Goal: Task Accomplishment & Management: Manage account settings

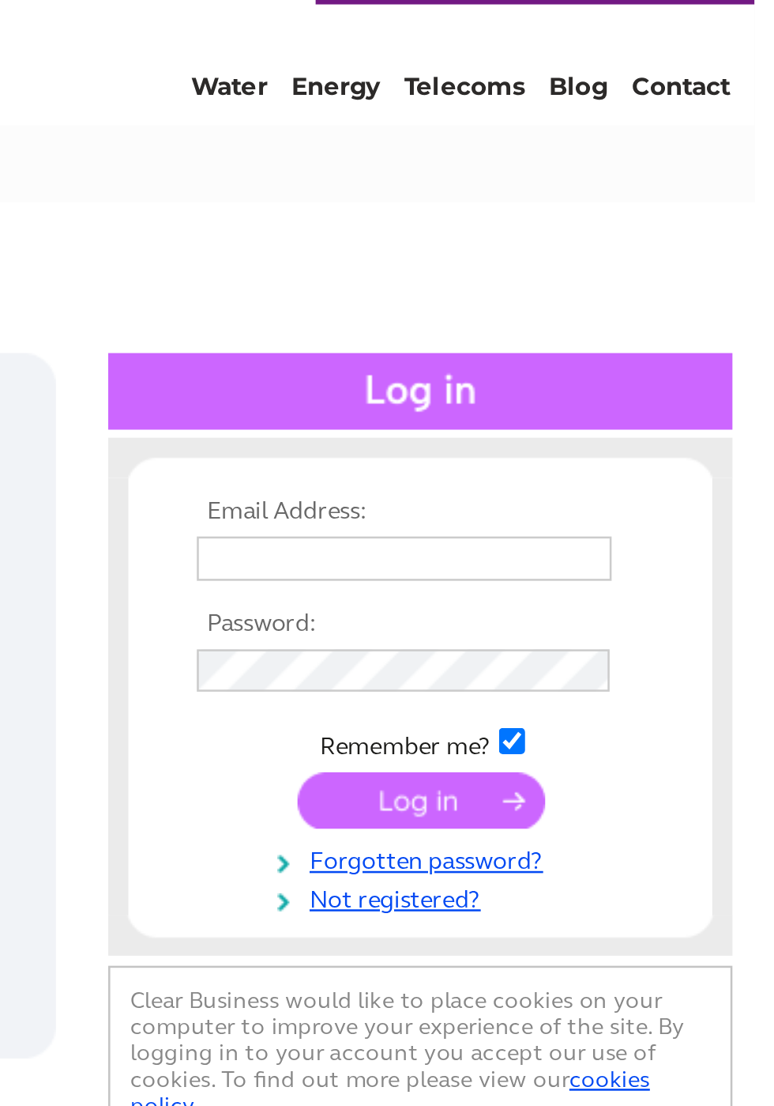
click at [667, 251] on input "text" at bounding box center [637, 258] width 163 height 17
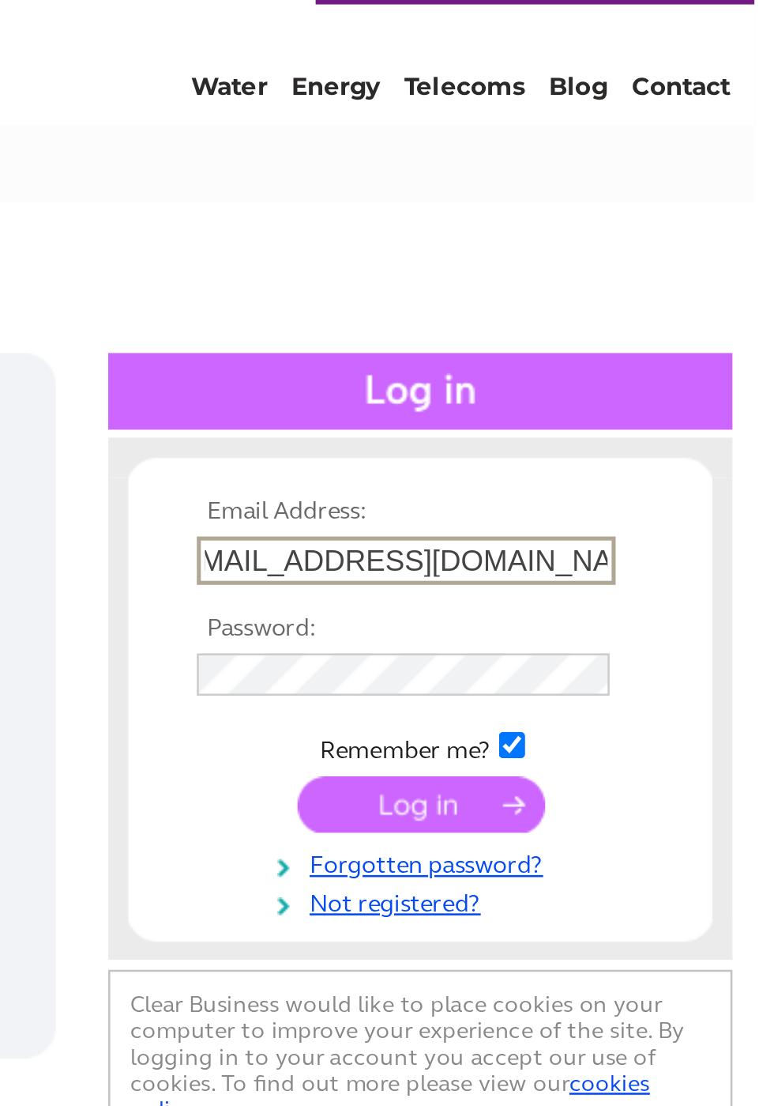
scroll to position [0, 17]
type input "Karenwilkinson11966@talktalk.net"
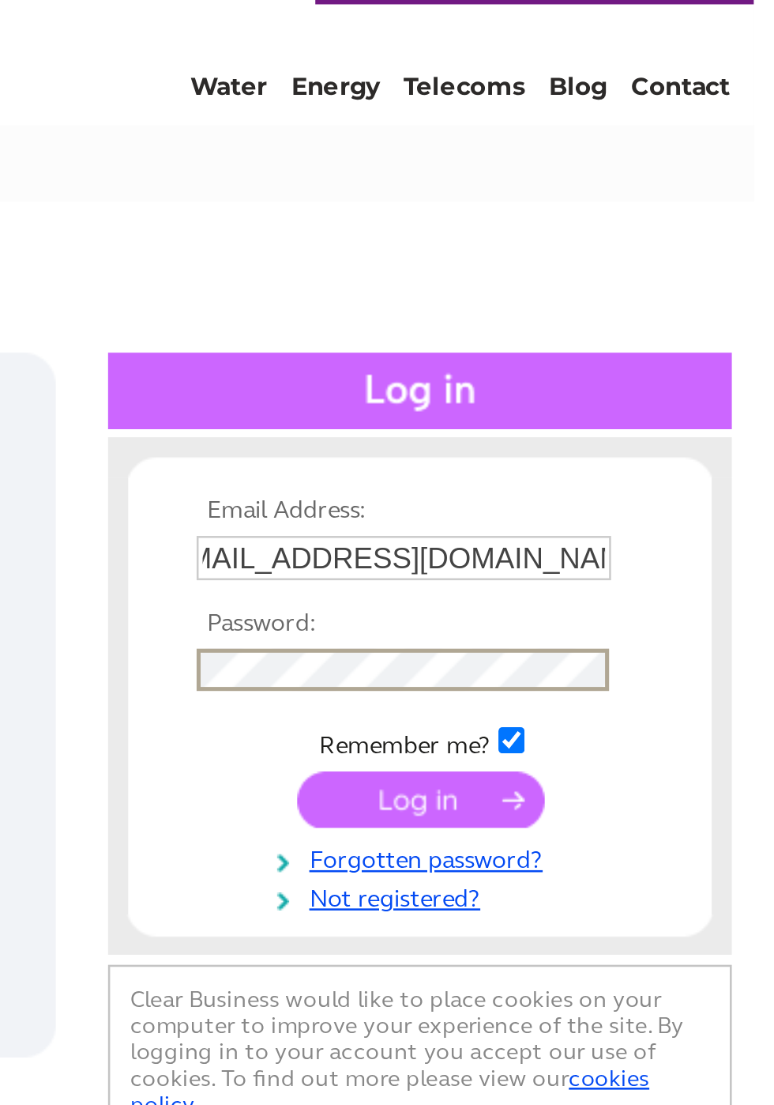
scroll to position [0, 0]
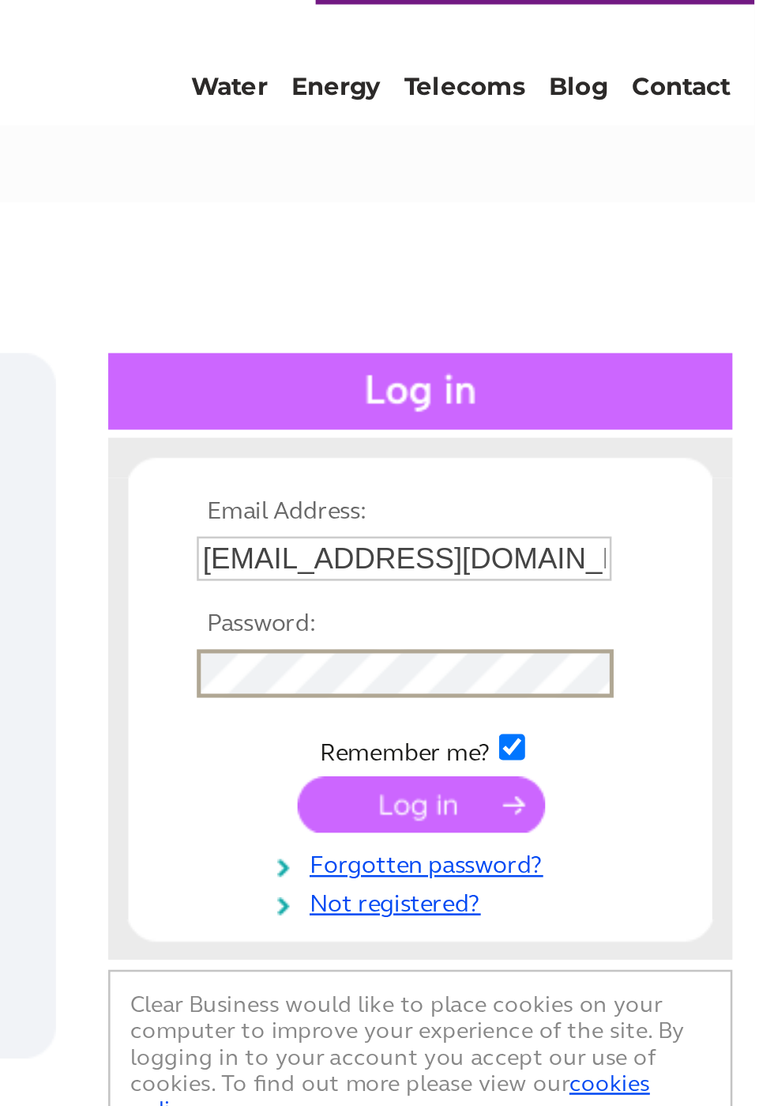
click at [656, 356] on input "submit" at bounding box center [643, 355] width 97 height 22
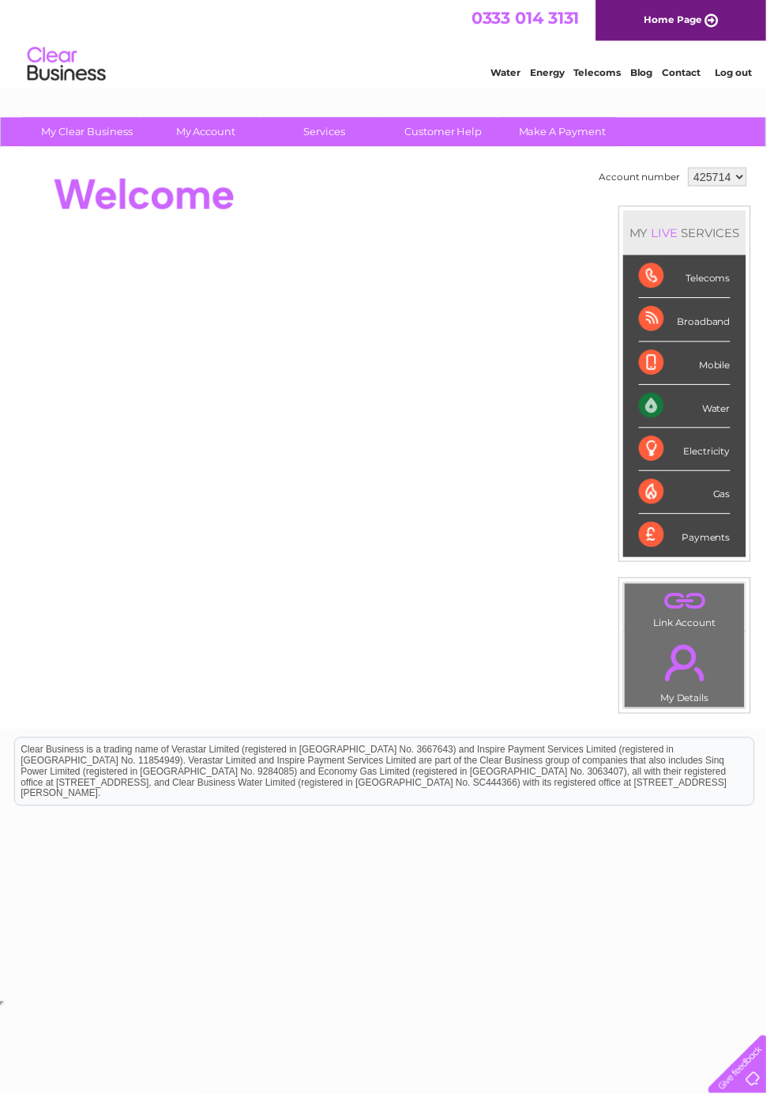
click at [200, 135] on link "My Account" at bounding box center [208, 133] width 130 height 29
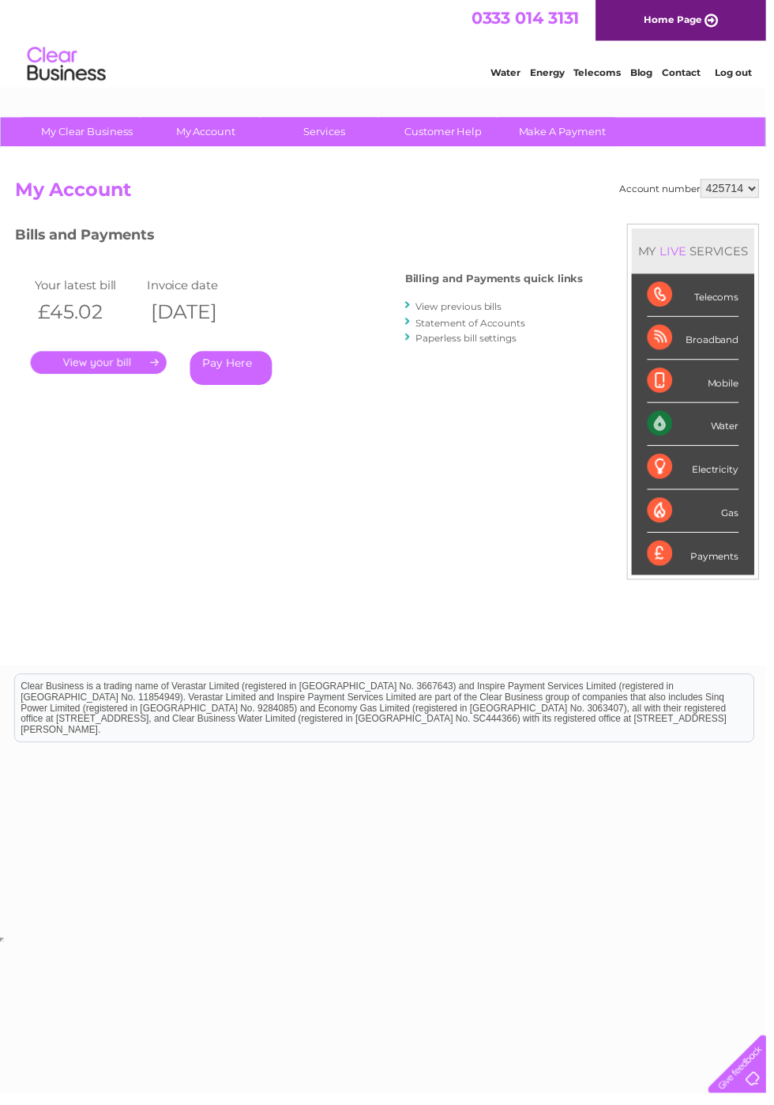
click at [493, 306] on link "View previous bills" at bounding box center [463, 309] width 87 height 12
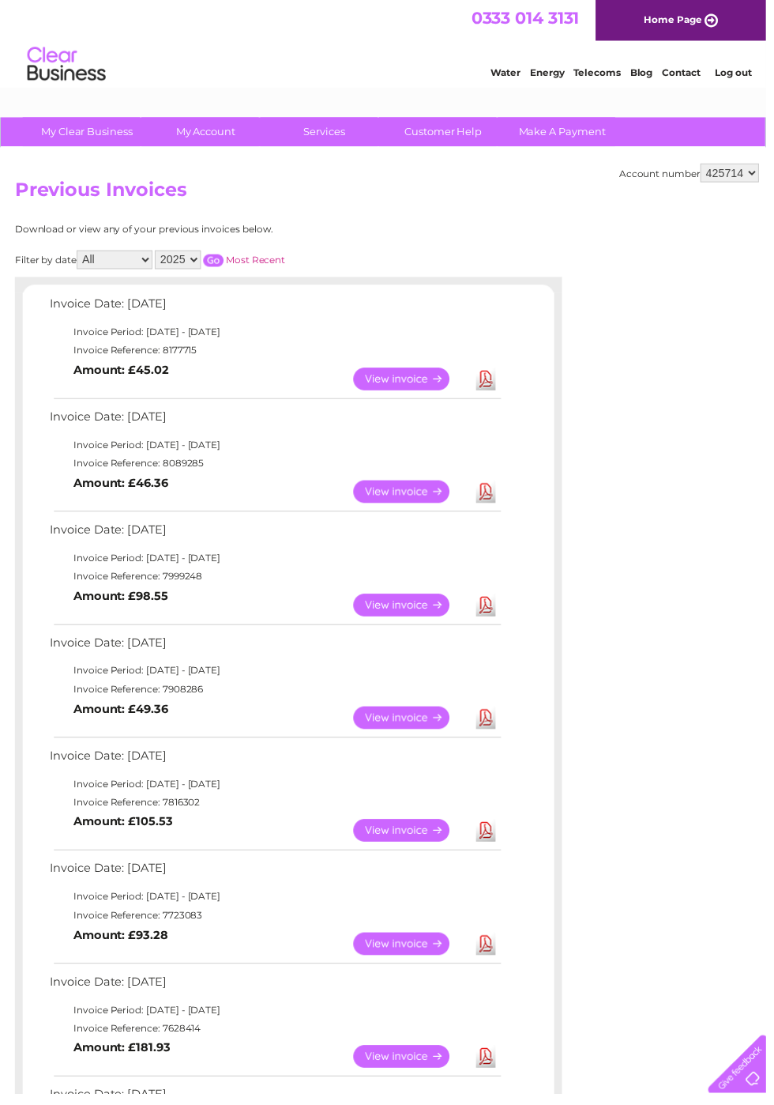
click at [418, 375] on link "View" at bounding box center [415, 382] width 116 height 23
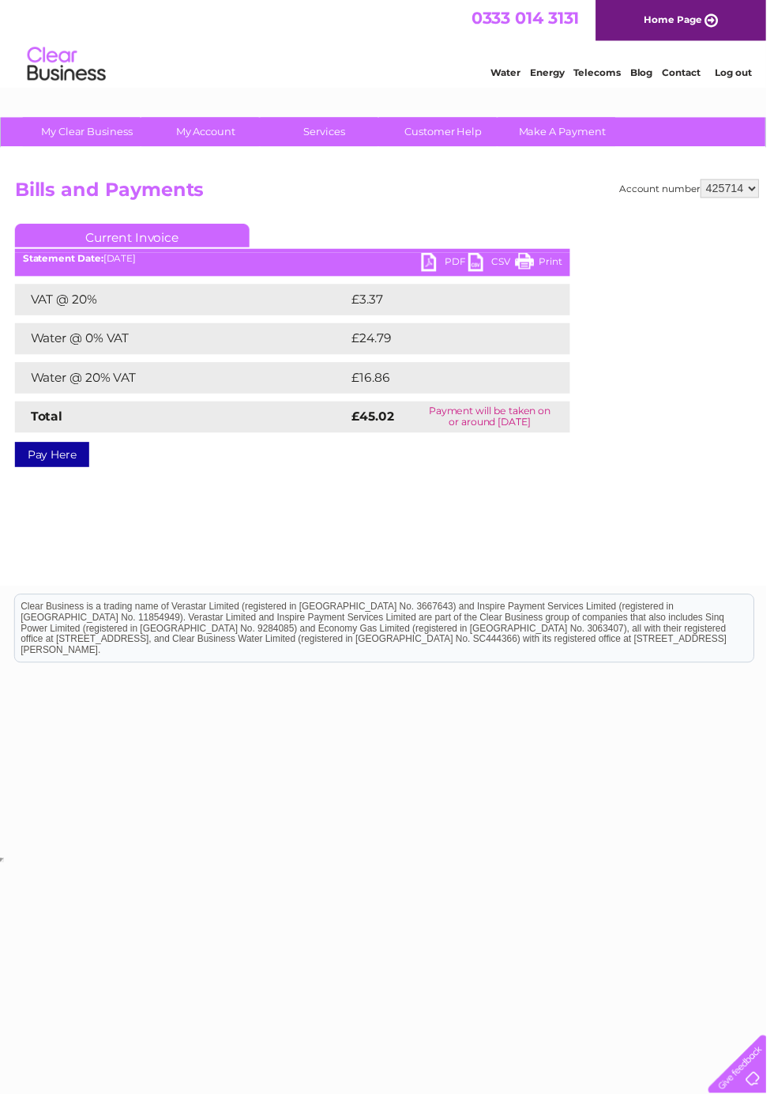
click at [453, 262] on link "PDF" at bounding box center [449, 266] width 47 height 23
click at [740, 74] on link "Log out" at bounding box center [740, 73] width 37 height 12
